Goal: Navigation & Orientation: Find specific page/section

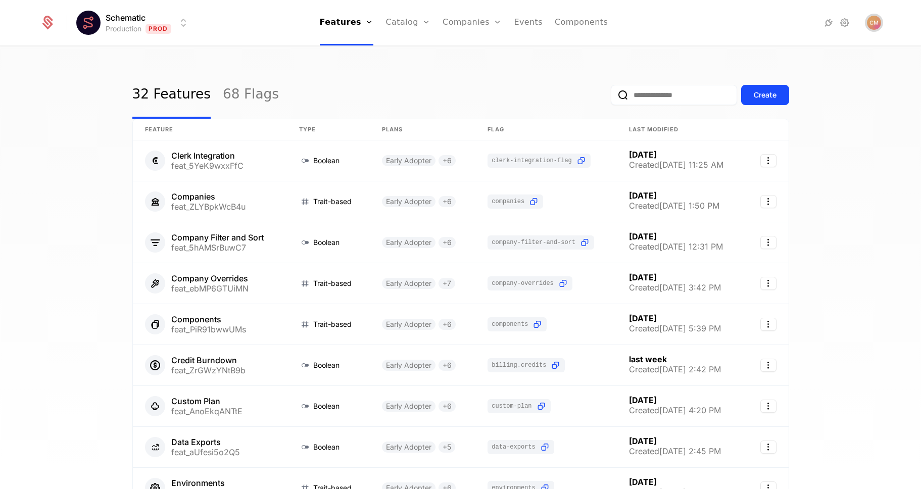
click at [878, 20] on img "Open user button" at bounding box center [874, 23] width 14 height 14
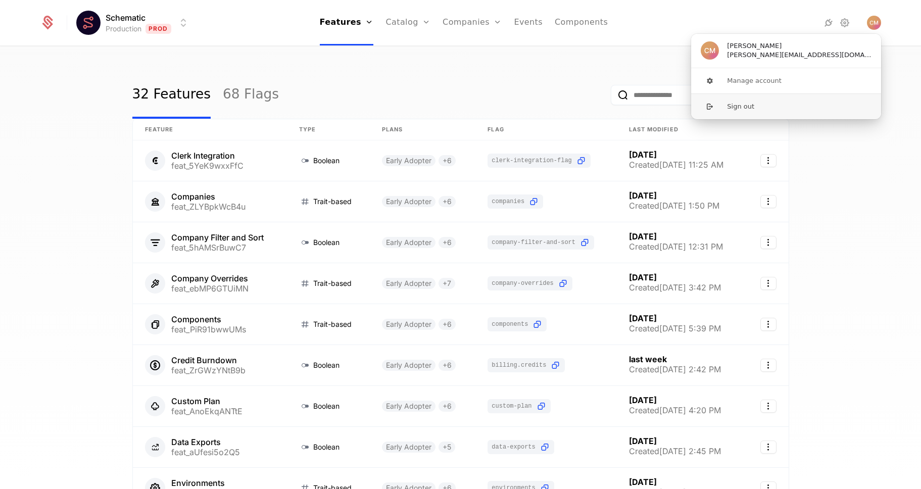
click at [740, 108] on button "Sign out" at bounding box center [785, 106] width 191 height 26
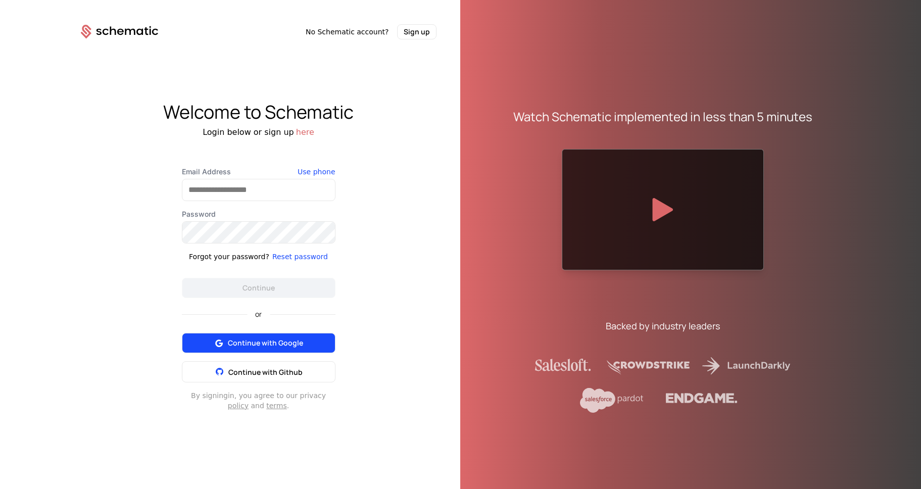
click at [268, 342] on span "Continue with Google" at bounding box center [265, 343] width 75 height 10
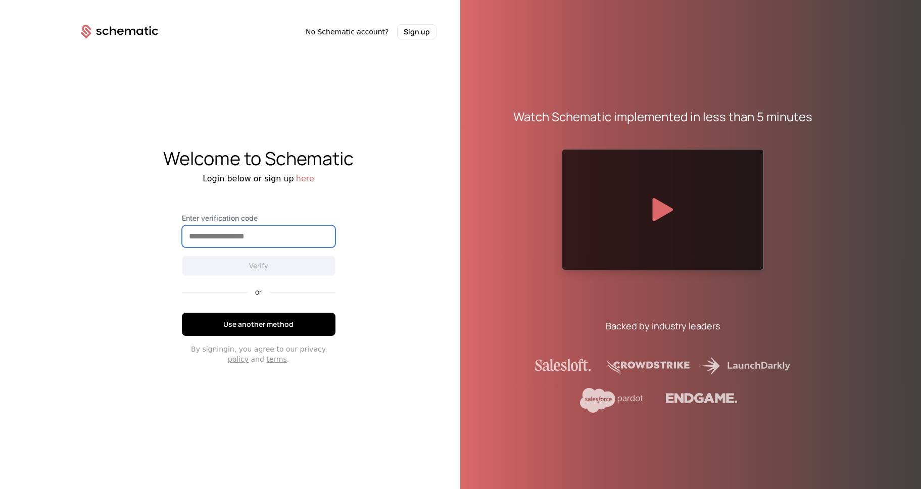
click at [253, 243] on input "Enter verification code" at bounding box center [258, 236] width 153 height 21
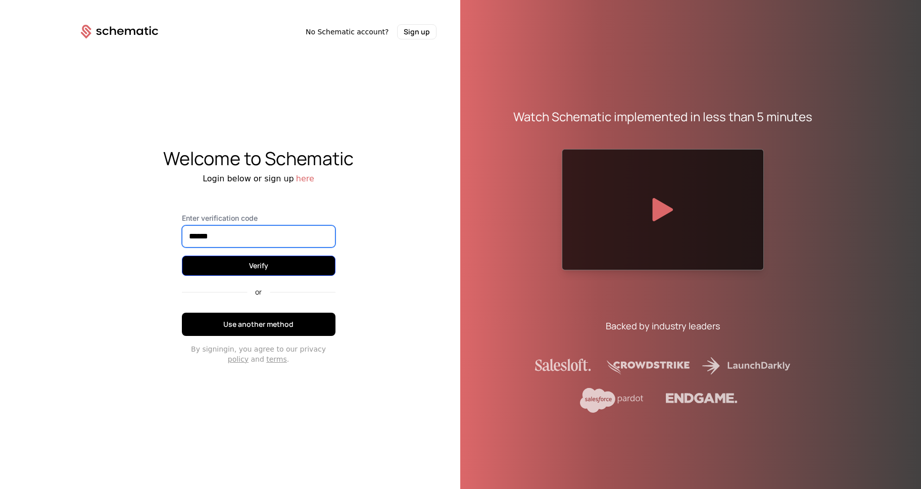
type input "******"
click at [267, 267] on button "Verify" at bounding box center [259, 266] width 154 height 20
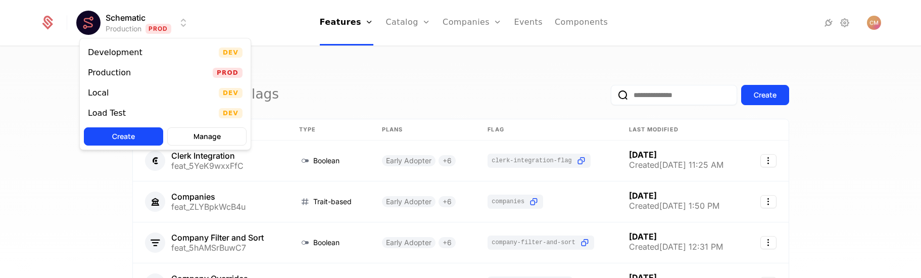
click at [87, 17] on html "Schematic Production Prod Features Features Flags Catalog Plans Add Ons Credits…" at bounding box center [460, 139] width 921 height 278
click at [116, 71] on div "Production" at bounding box center [109, 73] width 43 height 8
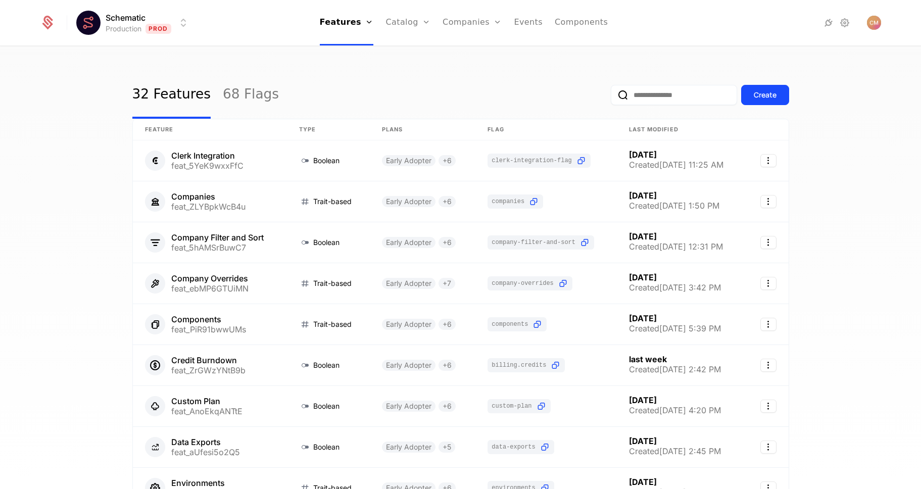
click at [39, 133] on div "32 Features 68 Flags Create Feature Type Plans Flag Last Modified Clerk Integra…" at bounding box center [460, 271] width 921 height 448
click at [56, 99] on div "32 Features 68 Flags Create Feature Type Plans Flag Last Modified Clerk Integra…" at bounding box center [460, 271] width 921 height 448
click at [48, 64] on div "32 Features 68 Flags Create Feature Type Plans Flag Last Modified Clerk Integra…" at bounding box center [460, 271] width 921 height 448
